Goal: Task Accomplishment & Management: Manage account settings

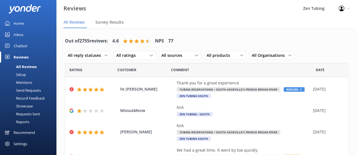
click at [23, 46] on div "Chatbot" at bounding box center [21, 45] width 14 height 11
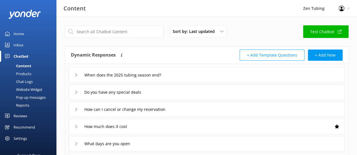
click at [30, 96] on div "Pop-up messages" at bounding box center [24, 98] width 42 height 8
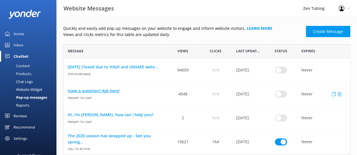
scroll to position [10, 0]
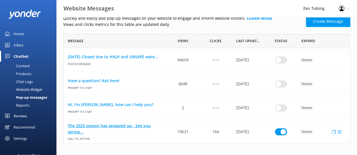
click at [146, 127] on link "The 2025 season has wrapped up - See you spring..." at bounding box center [115, 129] width 94 height 13
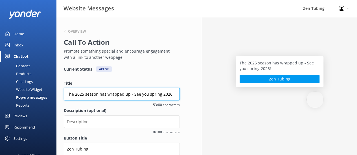
click at [171, 94] on input "The 2025 season has wrapped up - See you spring 2026!" at bounding box center [122, 94] width 116 height 13
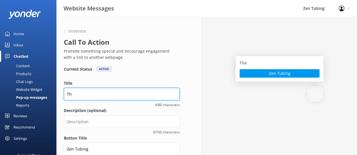
type input "T"
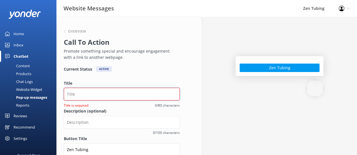
paste input "Zen Tubing Reaffirms Commitment to the French Broad River with Annual Donation t"
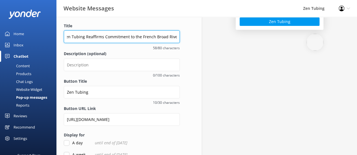
scroll to position [58, 0]
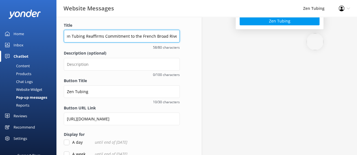
type input "Zen Tubing Reaffirms Commitment to the French Broad River"
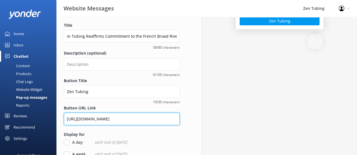
scroll to position [0, 0]
click at [113, 118] on input "[URL][DOMAIN_NAME]" at bounding box center [122, 119] width 116 height 13
type input "h"
paste input "Zen Tubing Reaffirms Commitment to the French Broad River with Annual Donation …"
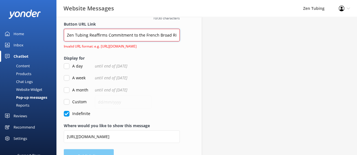
scroll to position [102, 0]
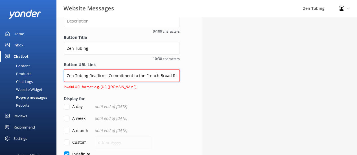
click at [177, 75] on input "Zen Tubing Reaffirms Commitment to the French Broad River with Annual Donation …" at bounding box center [122, 75] width 116 height 13
type input "r"
click at [69, 76] on input "Button URL Link" at bounding box center [122, 75] width 116 height 13
paste input "[URL][DOMAIN_NAME]"
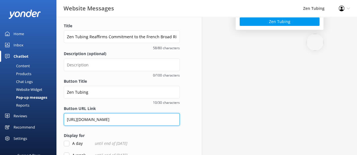
scroll to position [57, 0]
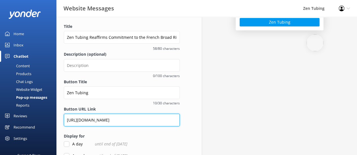
type input "[URL][DOMAIN_NAME]"
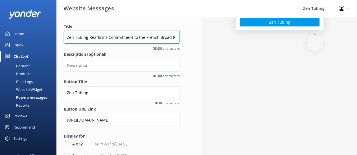
click at [177, 37] on input "Zen Tubing Reaffirms Commitment to the French Broad River" at bounding box center [122, 37] width 116 height 13
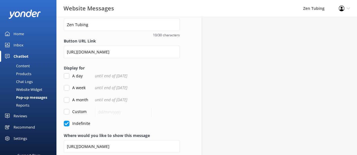
scroll to position [149, 0]
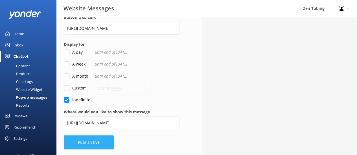
type input "Zen Tubing Reaffirms Commitment to the French Broad River with BIG Donation!"
click at [91, 144] on button "Publish live" at bounding box center [89, 143] width 50 height 14
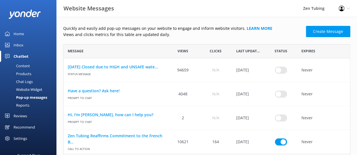
scroll to position [5, 5]
